Goal: Check status: Check status

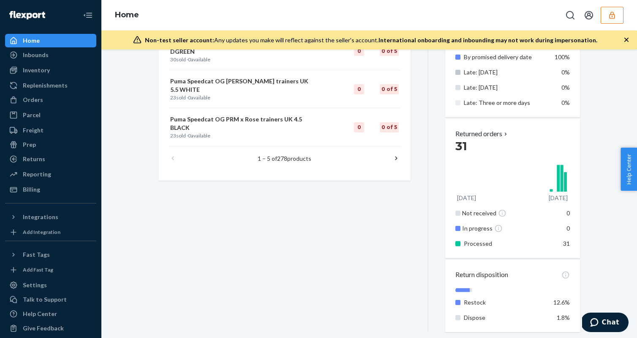
scroll to position [569, 0]
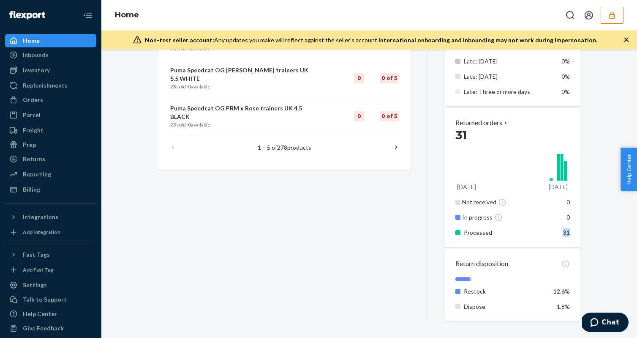
drag, startPoint x: 572, startPoint y: 232, endPoint x: 558, endPoint y: 232, distance: 13.9
click at [558, 232] on div "Returned orders [DATE] Sep 24 Not received 0 In progress 0 Processed 31" at bounding box center [513, 177] width 135 height 139
click at [45, 159] on div "Returns" at bounding box center [51, 159] width 90 height 12
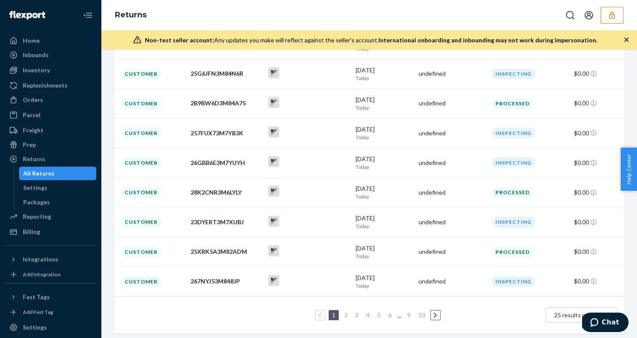
scroll to position [189, 0]
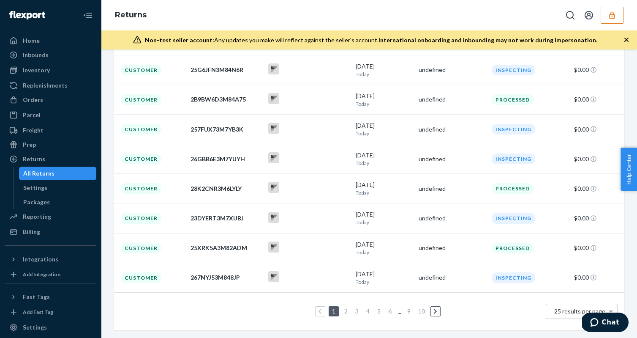
click at [567, 313] on span "25 results per page" at bounding box center [580, 310] width 51 height 7
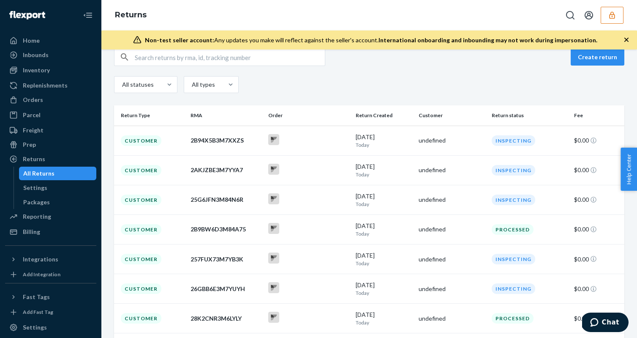
scroll to position [0, 0]
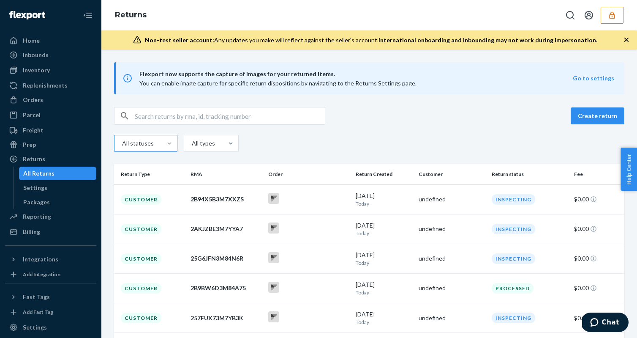
click at [162, 145] on div at bounding box center [169, 143] width 15 height 8
click at [112, 143] on input "All statuses" at bounding box center [112, 143] width 0 height 0
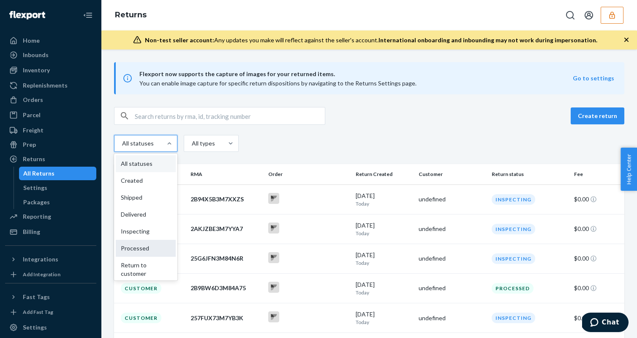
click at [152, 246] on div "Processed" at bounding box center [146, 248] width 60 height 17
click at [112, 143] on input "option Processed focused, 6 of 9. 9 results available. Use Up and Down to choos…" at bounding box center [112, 143] width 0 height 0
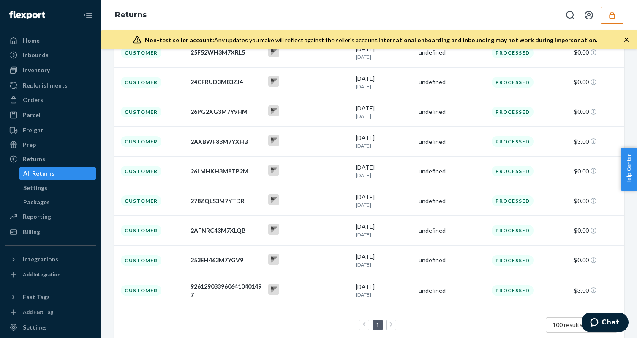
scroll to position [1850, 0]
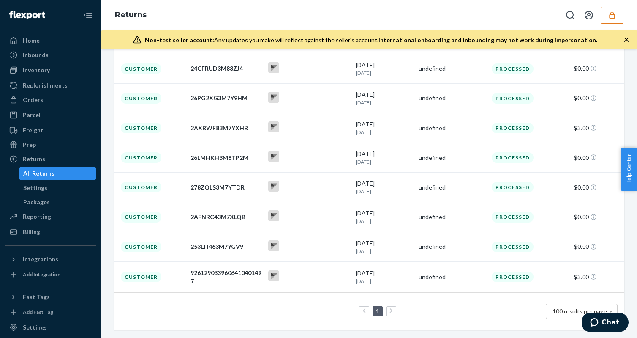
click at [553, 313] on span "100 results per page" at bounding box center [580, 310] width 55 height 7
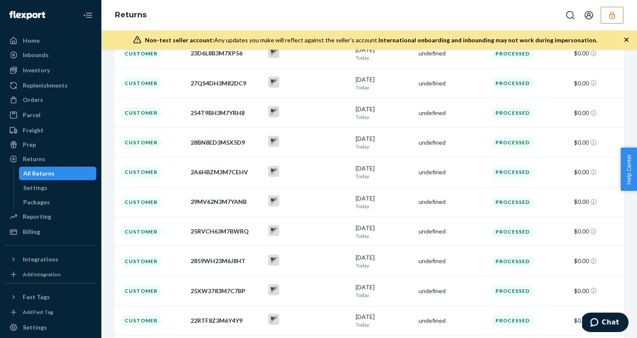
scroll to position [633, 0]
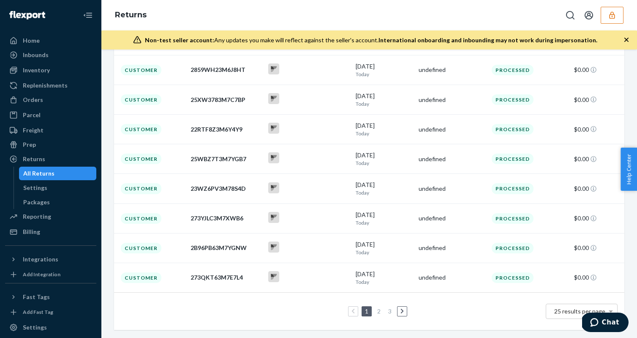
click at [388, 311] on link "3" at bounding box center [390, 310] width 7 height 7
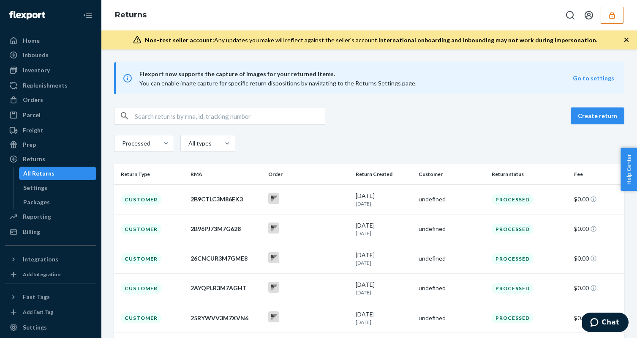
scroll to position [368, 0]
